Goal: Task Accomplishment & Management: Use online tool/utility

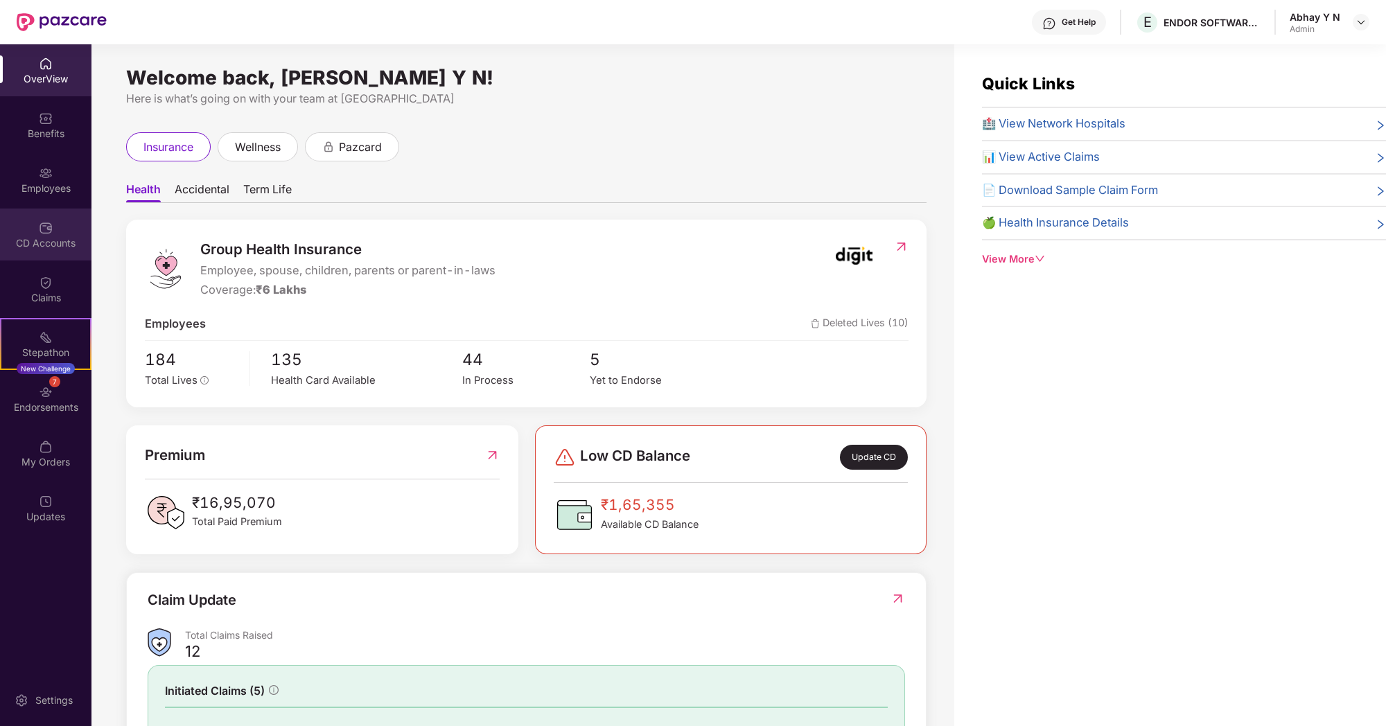
click at [33, 231] on div "CD Accounts" at bounding box center [45, 235] width 91 height 52
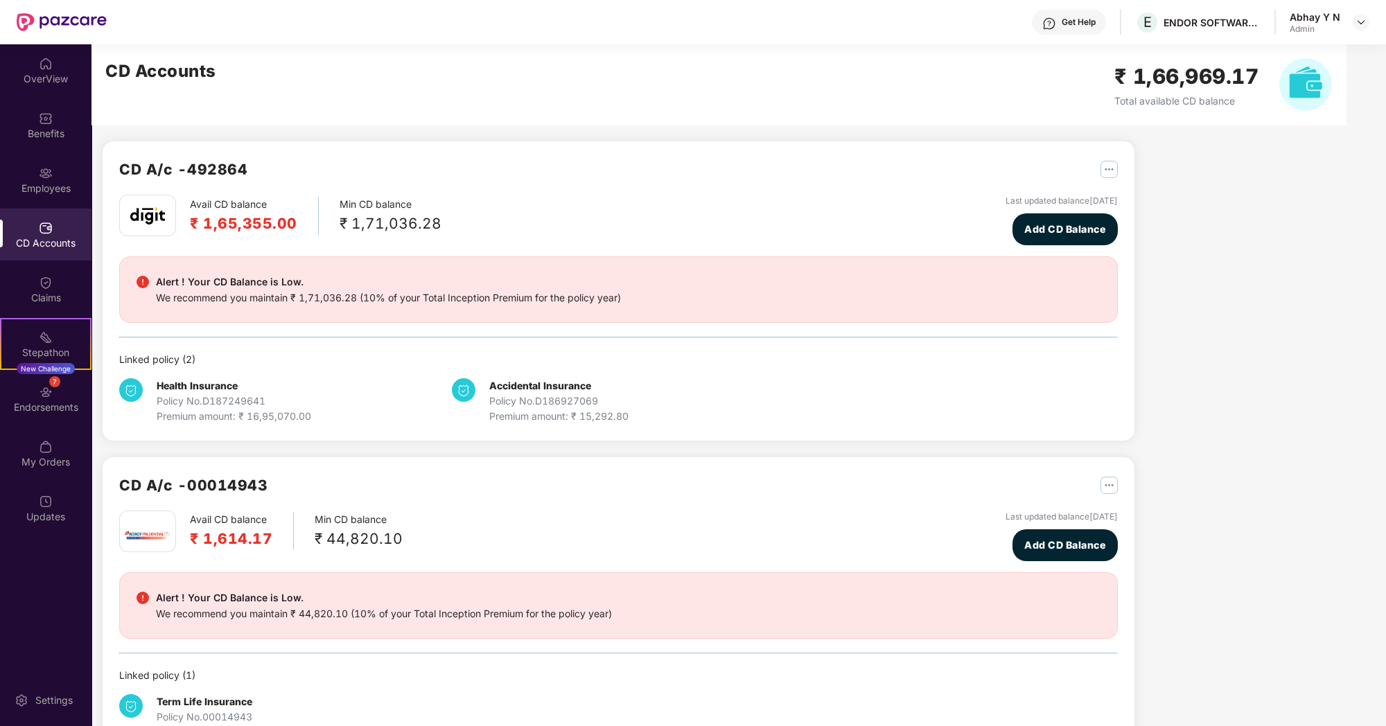
scroll to position [46, 0]
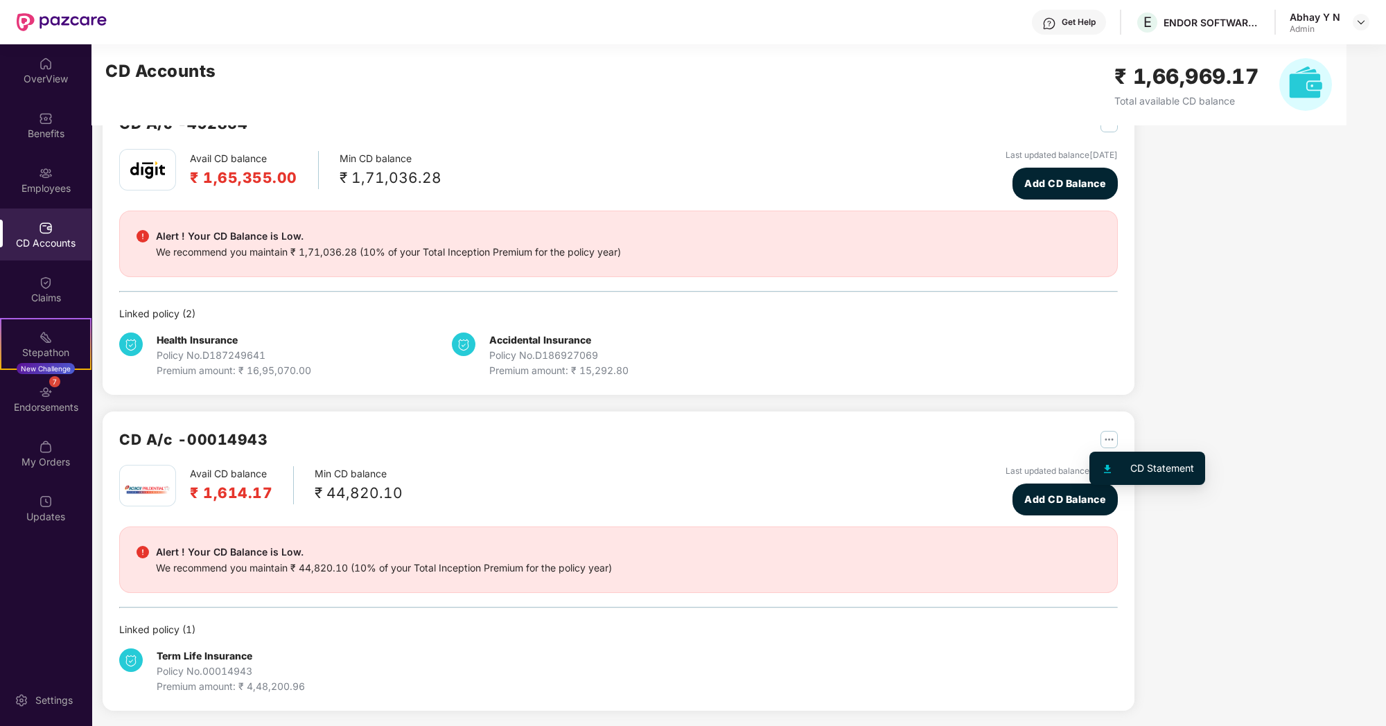
click at [1101, 437] on img "button" at bounding box center [1109, 439] width 17 height 17
click at [156, 469] on img at bounding box center [147, 490] width 49 height 49
click at [51, 287] on img at bounding box center [46, 283] width 14 height 14
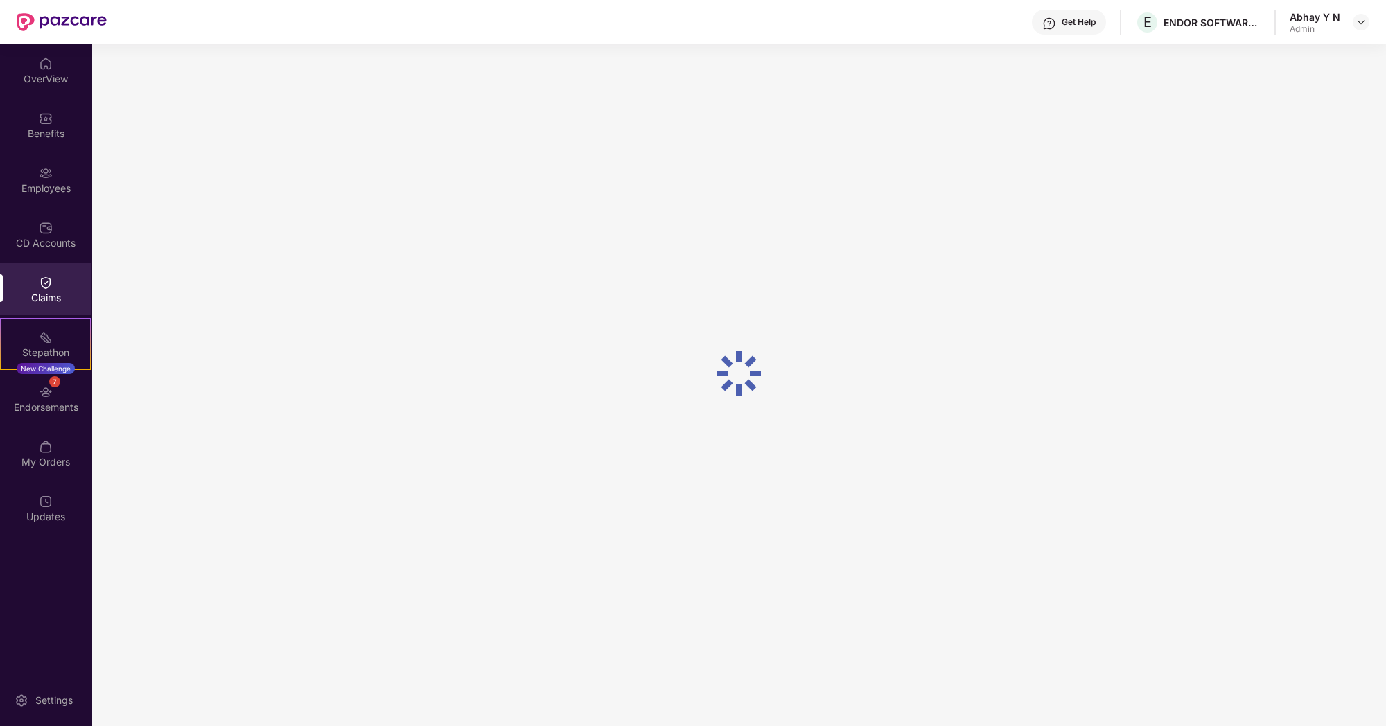
scroll to position [0, 0]
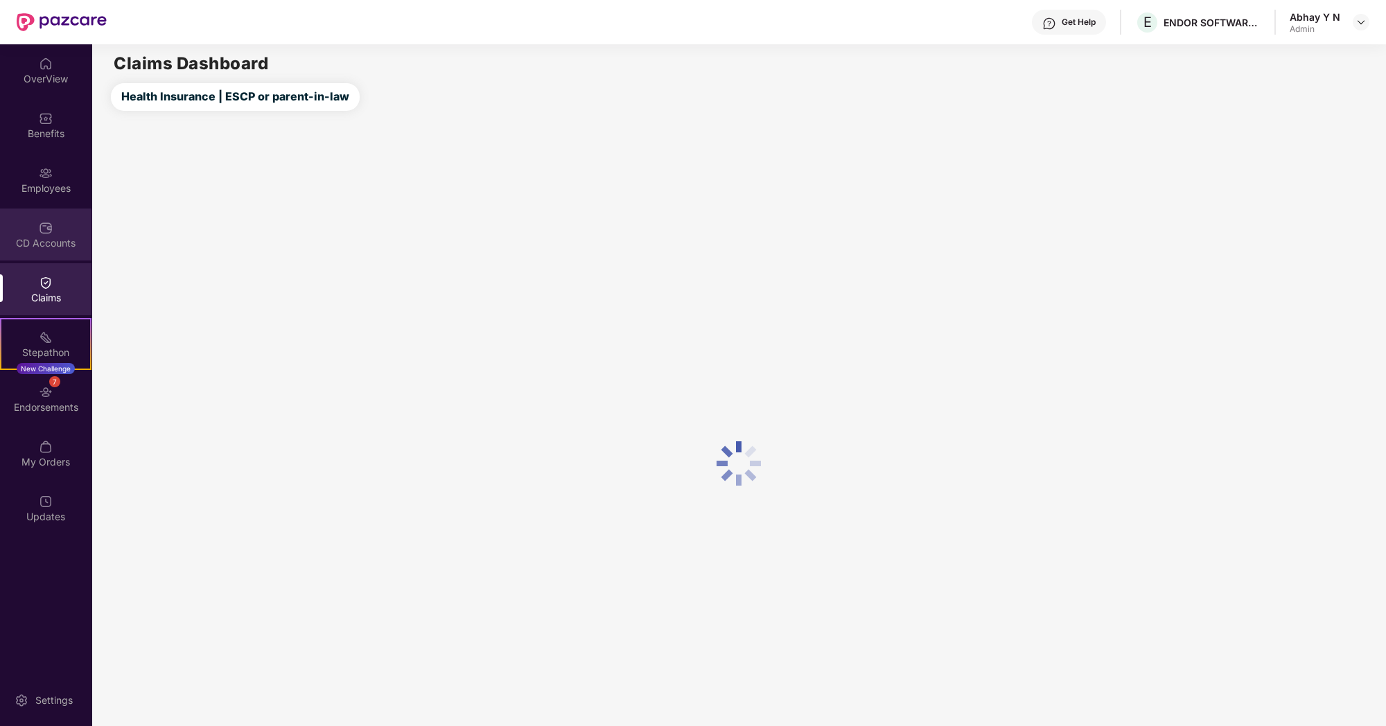
click at [44, 238] on div "CD Accounts" at bounding box center [45, 243] width 91 height 14
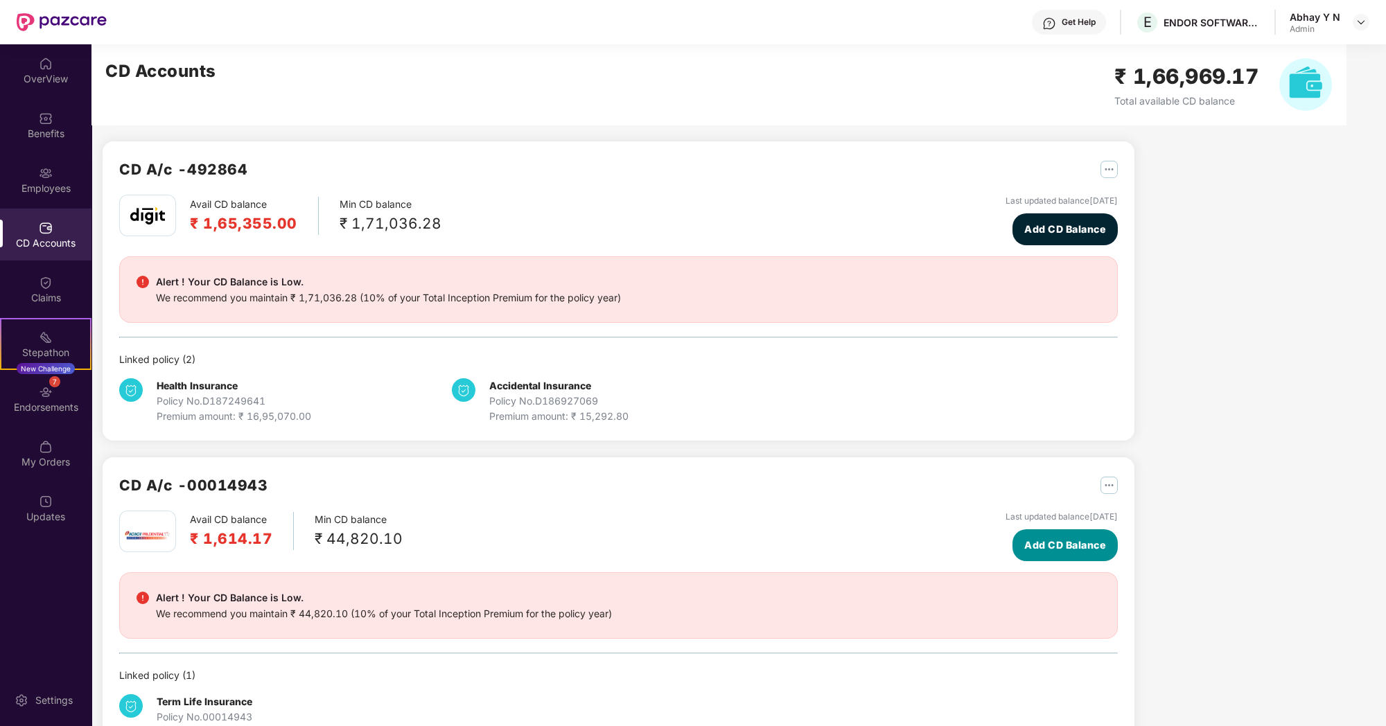
click at [1073, 538] on span "Add CD Balance" at bounding box center [1065, 545] width 82 height 15
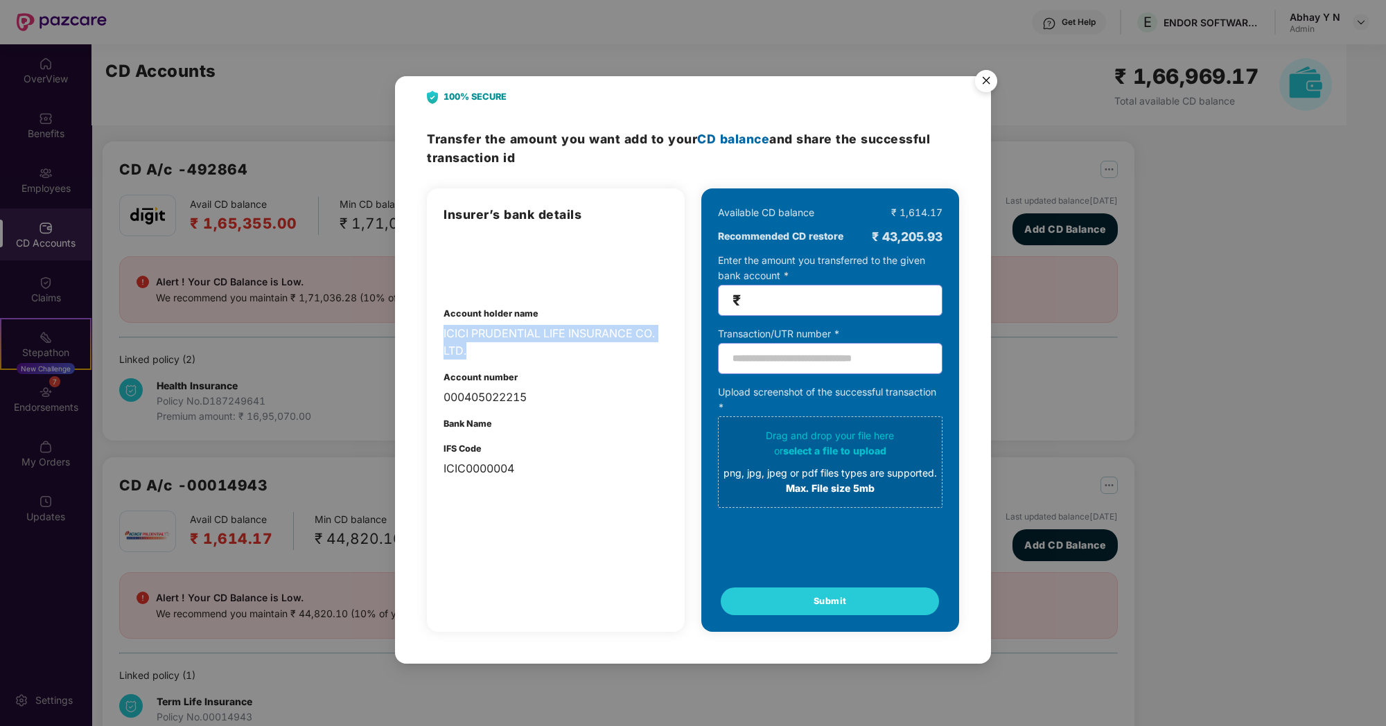
drag, startPoint x: 444, startPoint y: 330, endPoint x: 613, endPoint y: 358, distance: 171.4
click at [613, 358] on div "ICICI PRUDENTIAL LIFE INSURANCE CO. LTD." at bounding box center [556, 342] width 225 height 35
copy div "ICICI PRUDENTIAL LIFE INSURANCE CO. LTD."
